Goal: Find specific page/section: Find specific page/section

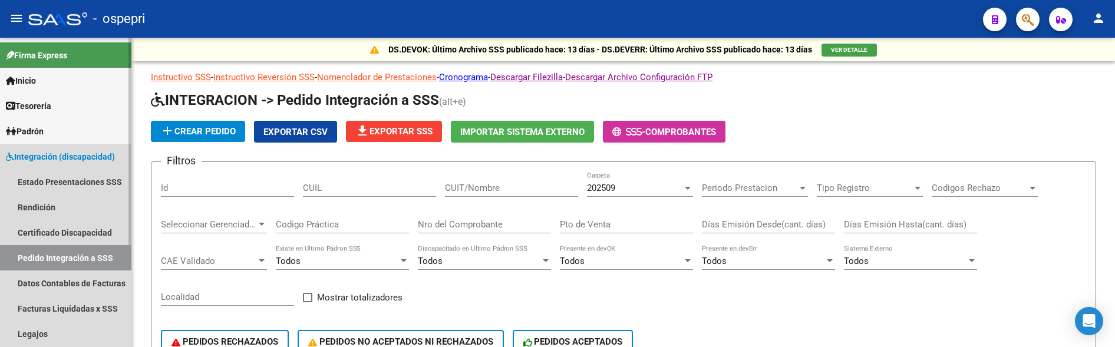
click at [84, 155] on span "Integración (discapacidad)" at bounding box center [60, 156] width 109 height 13
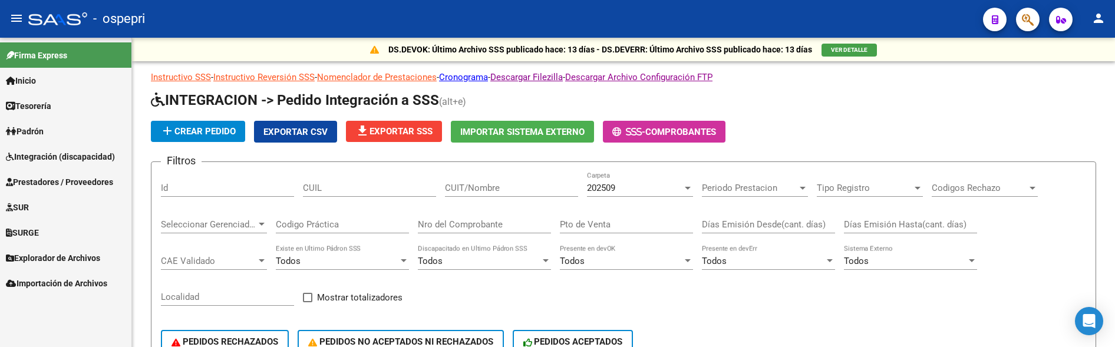
click at [81, 180] on span "Prestadores / Proveedores" at bounding box center [59, 182] width 107 height 13
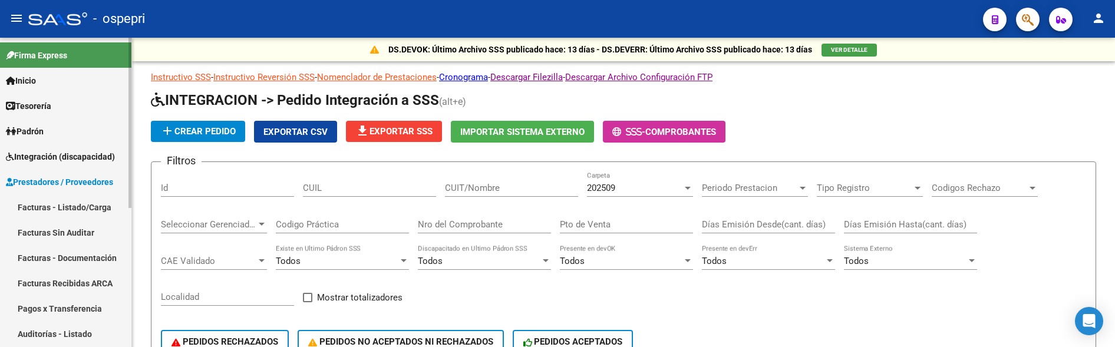
click at [80, 204] on link "Facturas - Listado/Carga" at bounding box center [65, 206] width 131 height 25
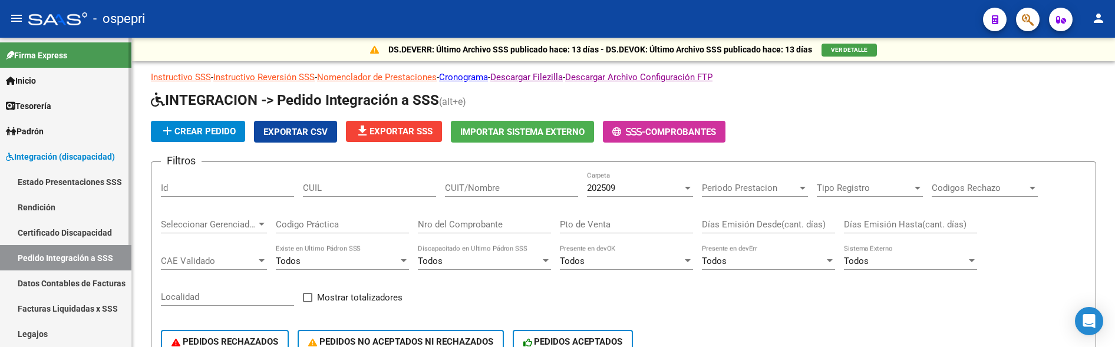
click at [99, 153] on span "Integración (discapacidad)" at bounding box center [60, 156] width 109 height 13
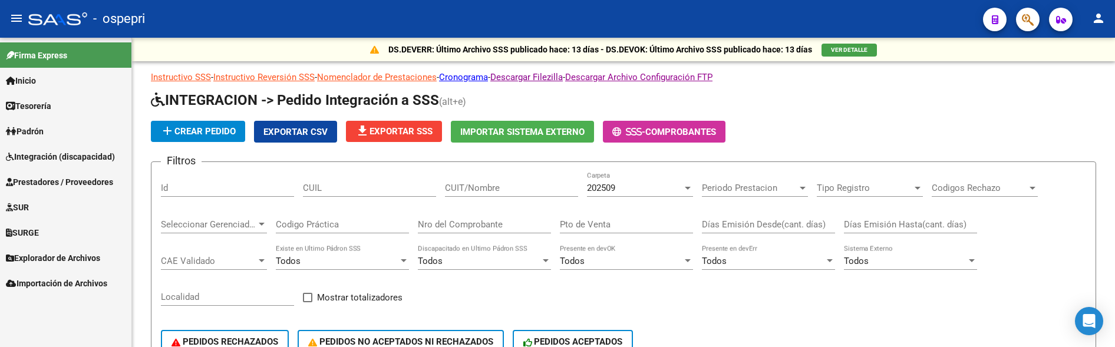
click at [94, 179] on span "Prestadores / Proveedores" at bounding box center [59, 182] width 107 height 13
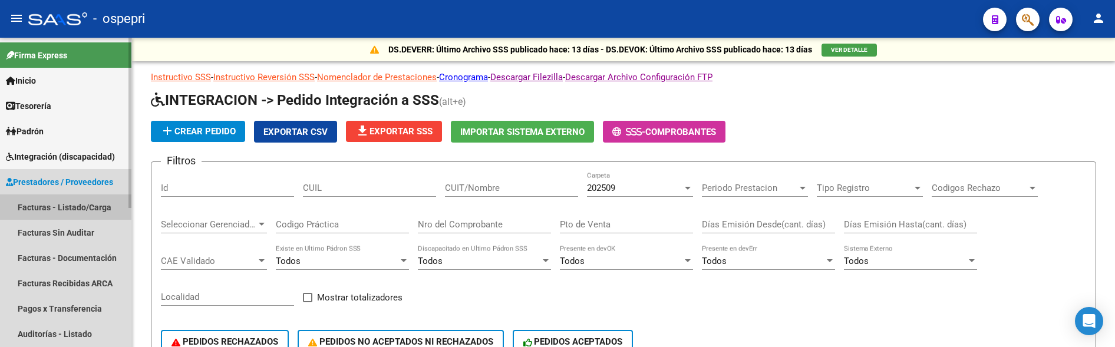
click at [91, 207] on link "Facturas - Listado/Carga" at bounding box center [65, 206] width 131 height 25
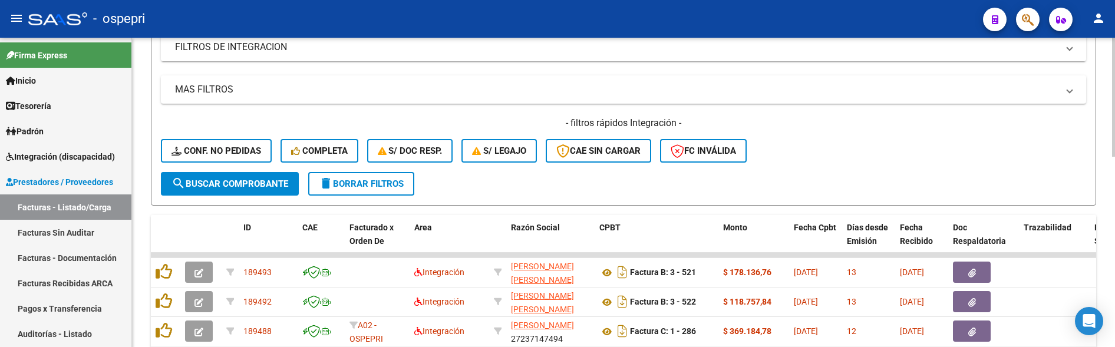
scroll to position [236, 0]
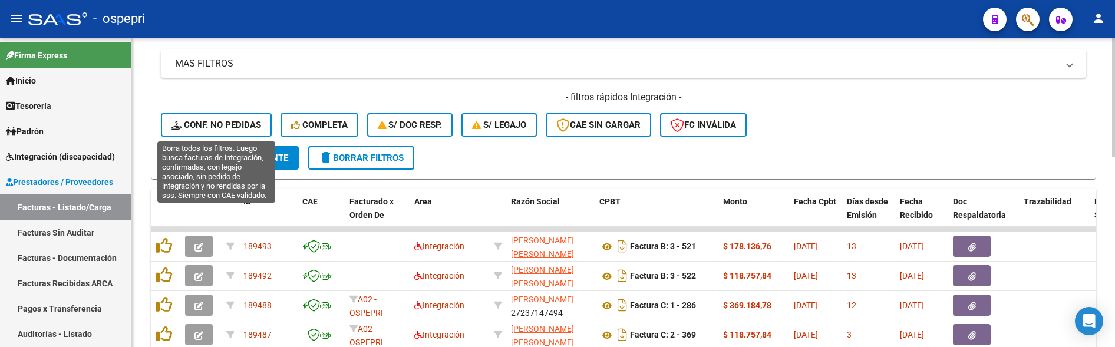
click at [226, 121] on span "Conf. no pedidas" at bounding box center [216, 125] width 90 height 11
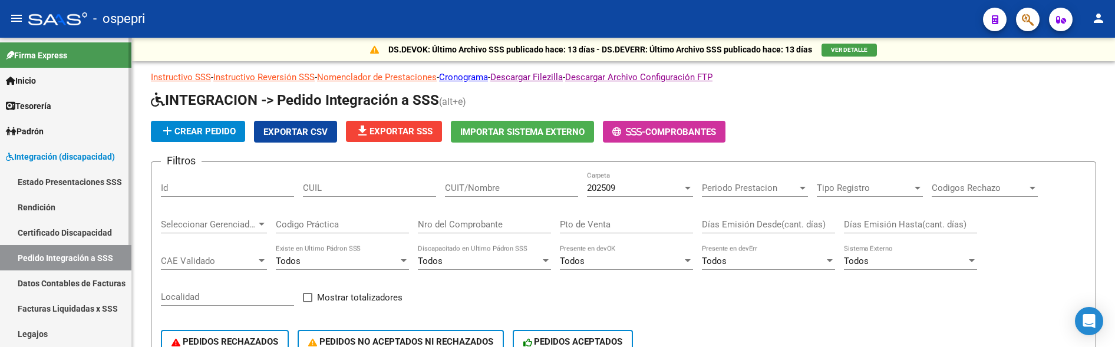
click at [86, 256] on link "Pedido Integración a SSS" at bounding box center [65, 257] width 131 height 25
